Goal: Navigation & Orientation: Find specific page/section

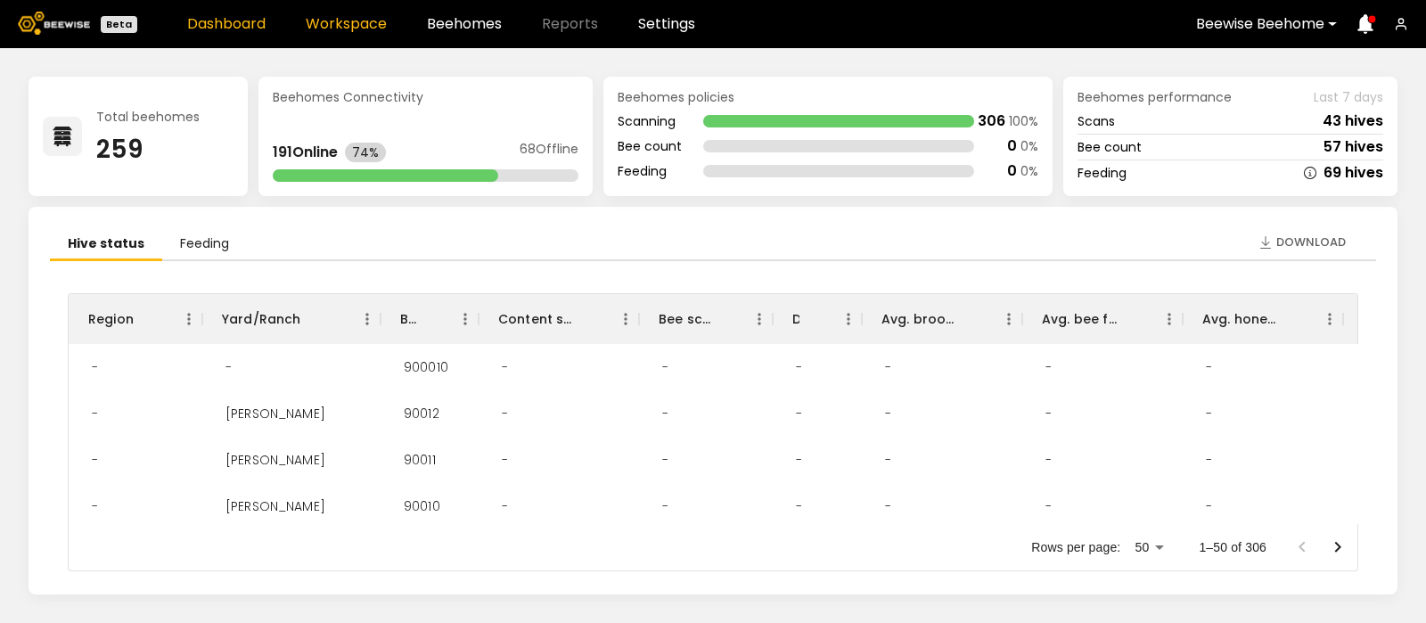
click at [335, 21] on link "Workspace" at bounding box center [346, 24] width 81 height 14
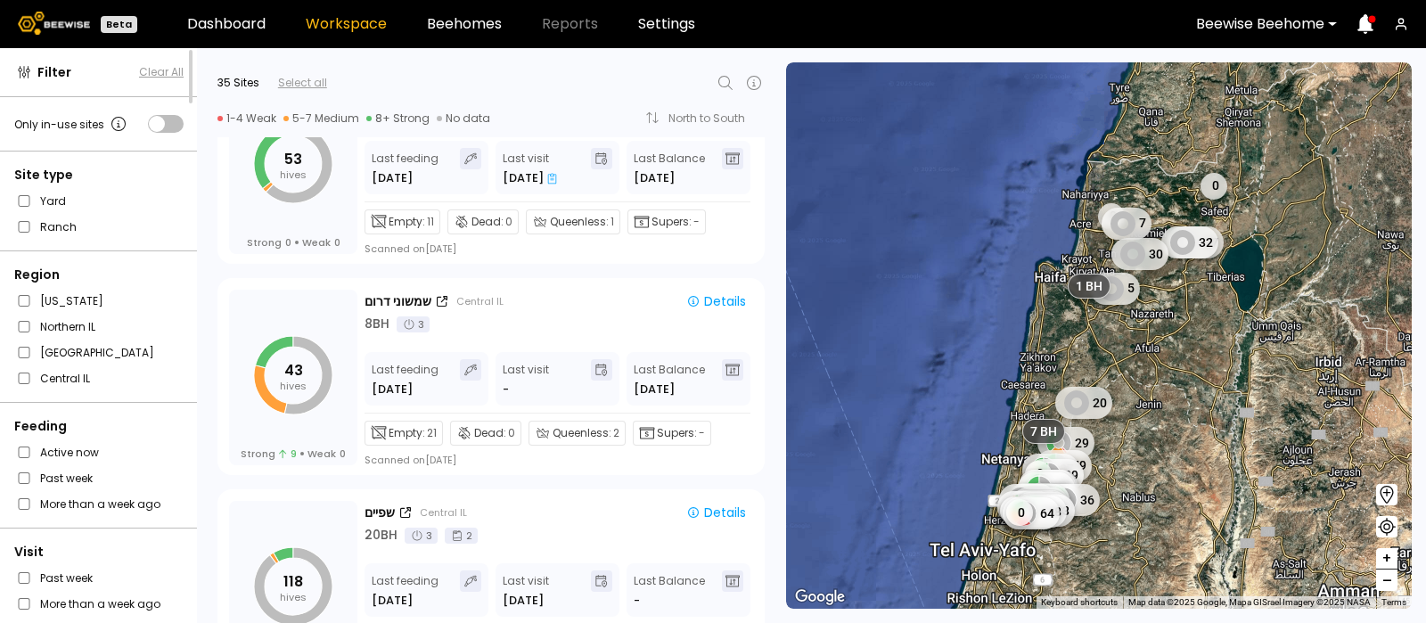
scroll to position [5996, 0]
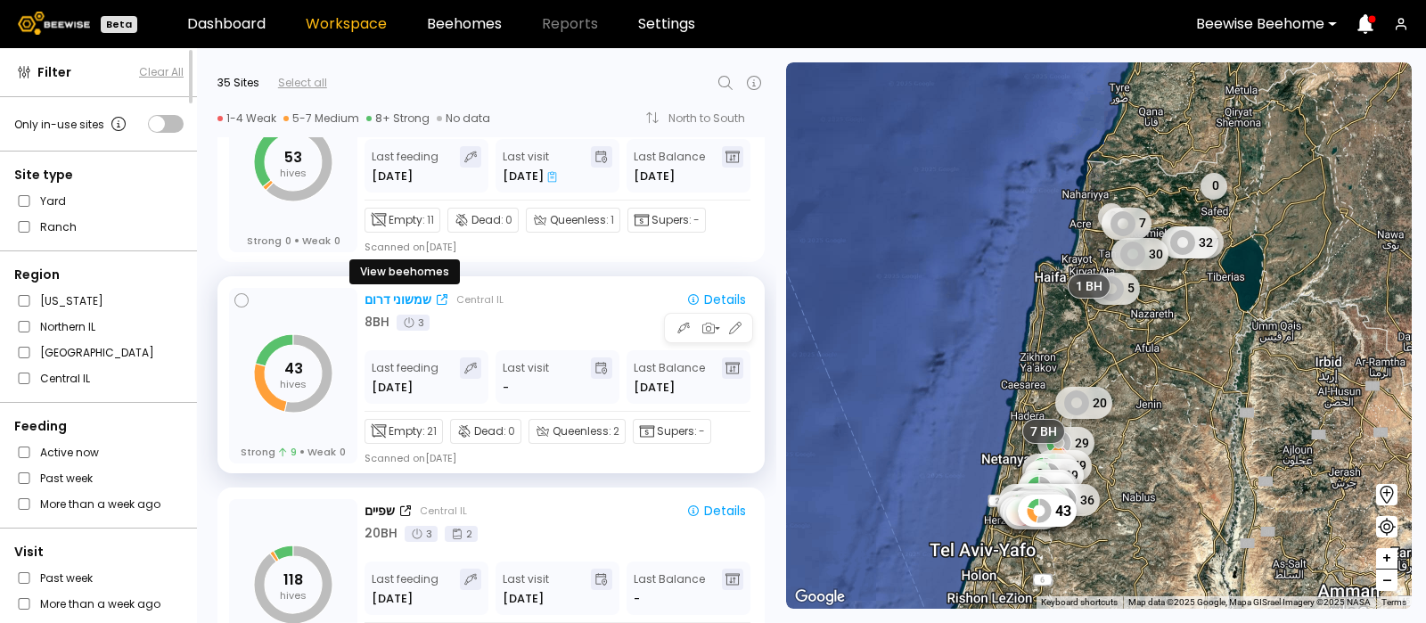
click at [412, 293] on div "[PERSON_NAME] דרום" at bounding box center [397, 299] width 67 height 19
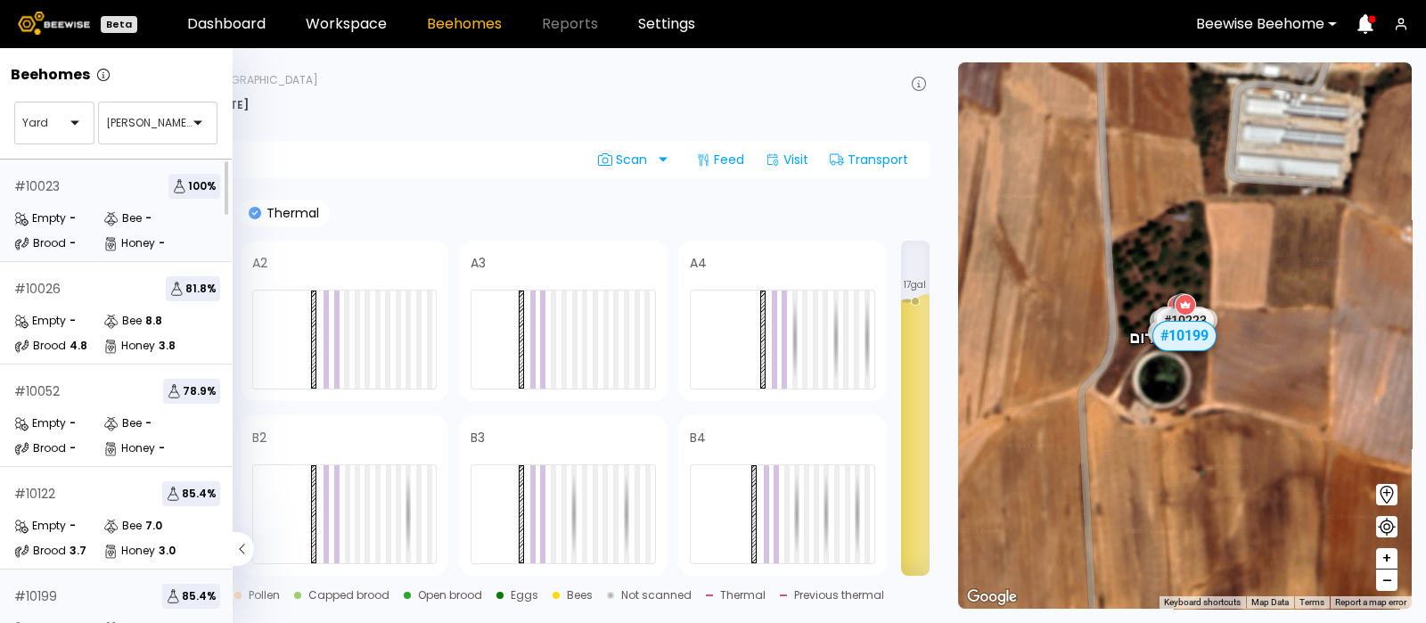
click at [73, 184] on div "# 10023 100 %" at bounding box center [117, 186] width 206 height 25
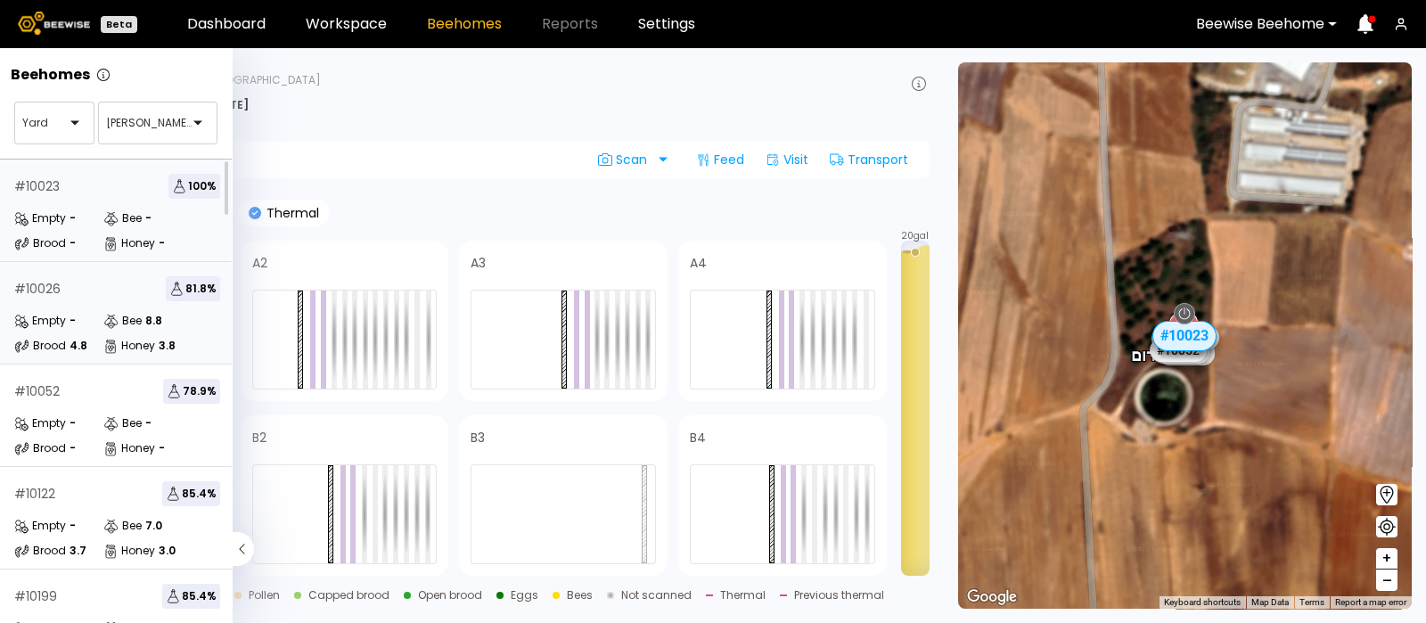
click at [98, 290] on div "# 10026 81.8 %" at bounding box center [117, 288] width 206 height 25
